Goal: Check status: Check status

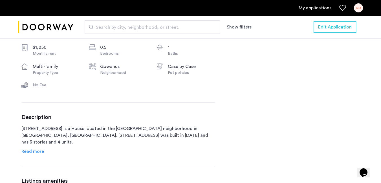
scroll to position [214, 0]
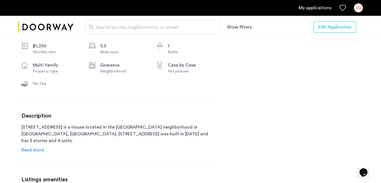
click at [313, 8] on link "My applications" at bounding box center [315, 8] width 33 height 7
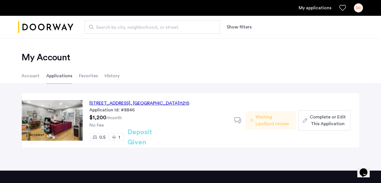
click at [233, 68] on ul "Account Applications Favorites History" at bounding box center [191, 76] width 356 height 16
